Goal: Check status: Check status

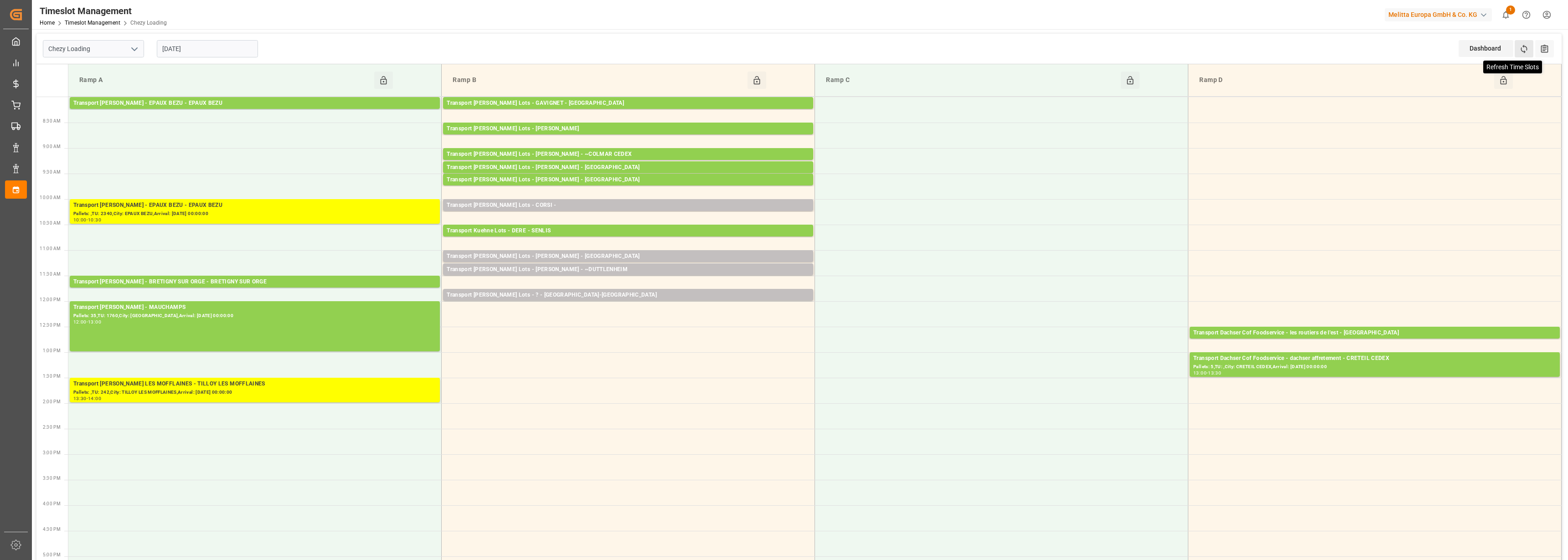
click at [1523, 46] on icon at bounding box center [1524, 49] width 6 height 9
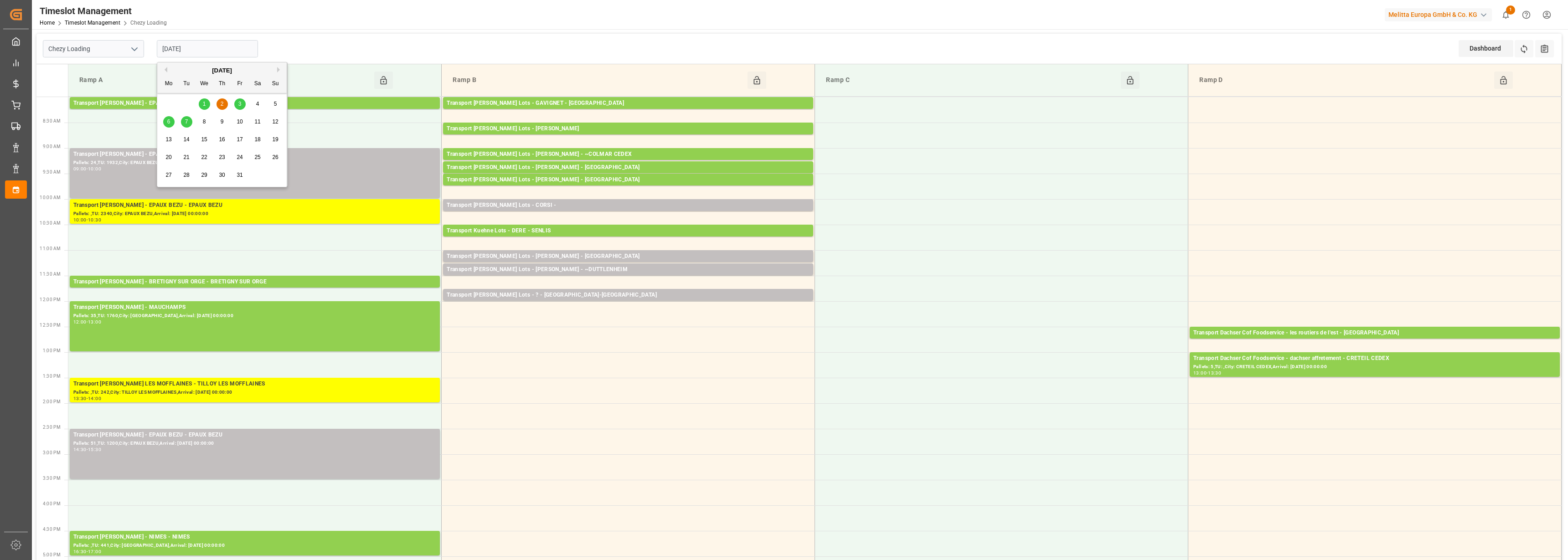
click at [190, 48] on input "[DATE]" at bounding box center [208, 49] width 101 height 17
click at [208, 103] on div "1" at bounding box center [204, 104] width 12 height 11
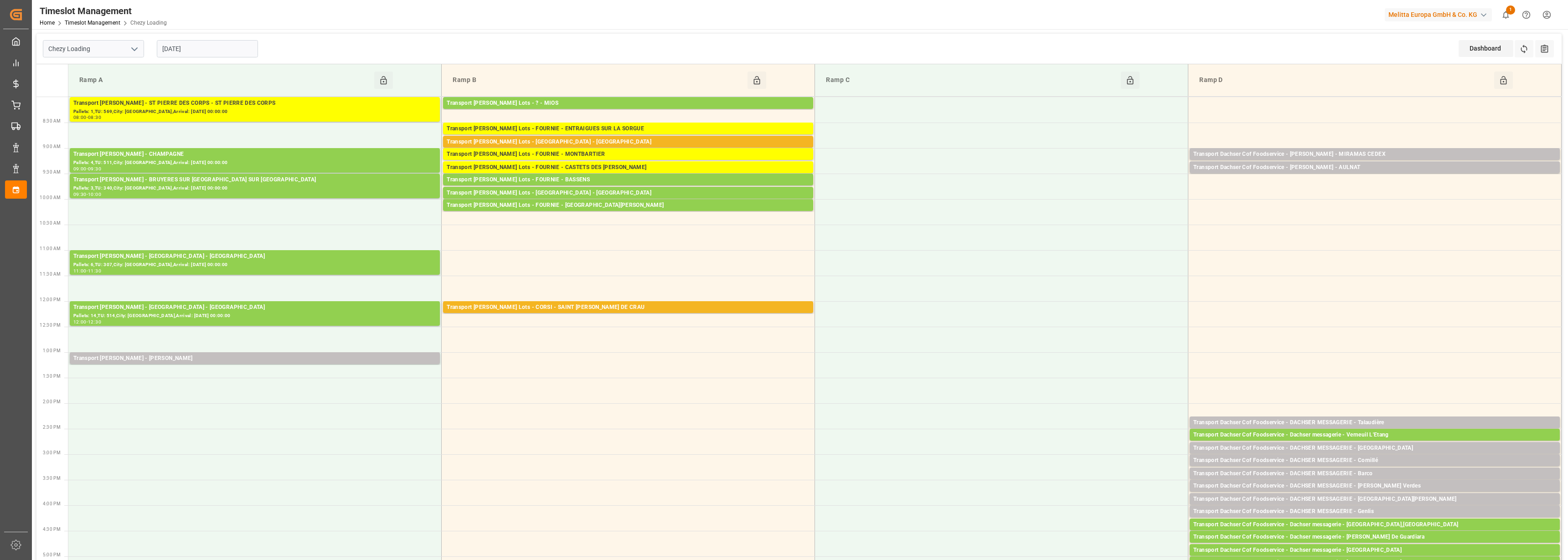
click at [195, 55] on input "[DATE]" at bounding box center [208, 49] width 101 height 17
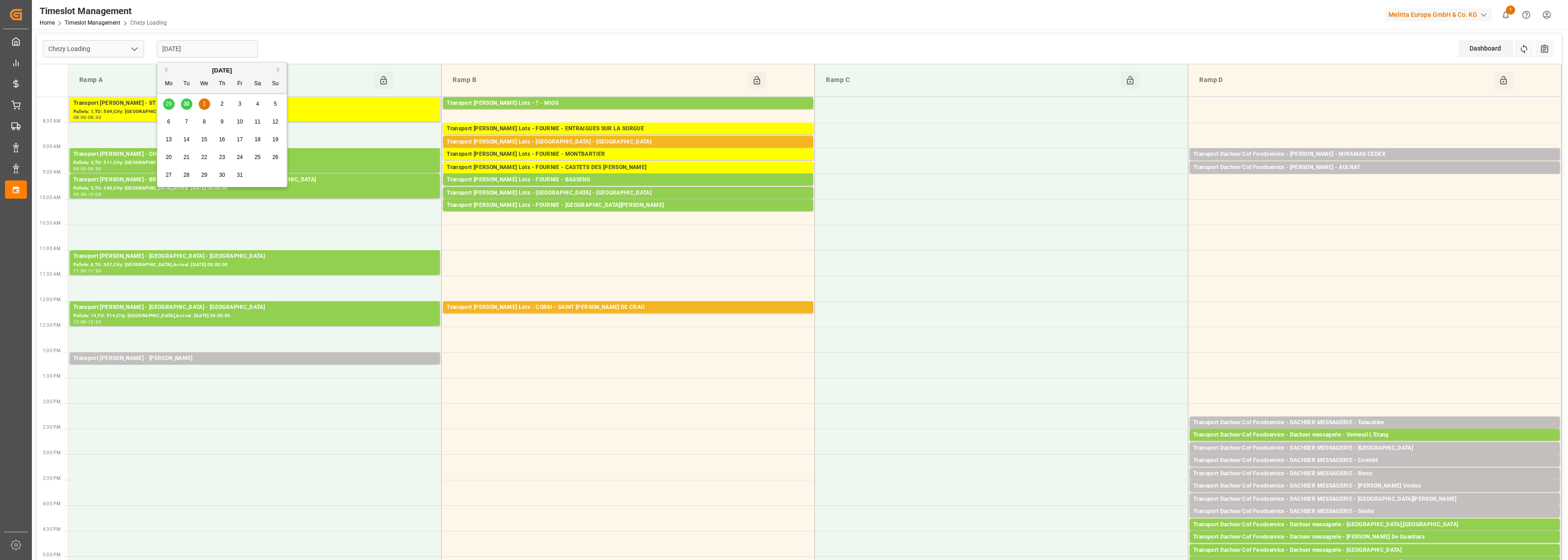
click at [224, 101] on div "2" at bounding box center [222, 104] width 12 height 11
type input "[DATE]"
